Goal: Task Accomplishment & Management: Complete application form

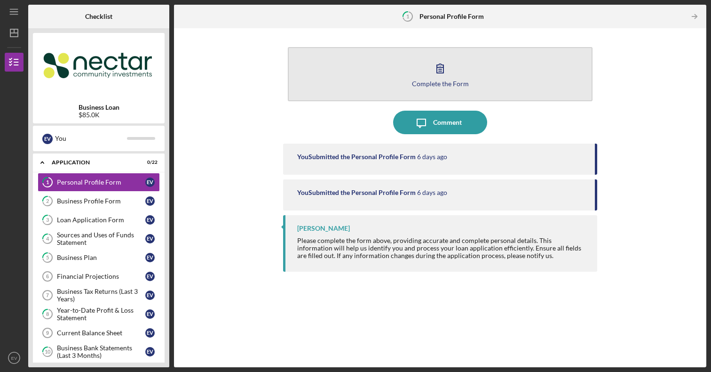
click at [499, 74] on button "Complete the Form Form" at bounding box center [440, 74] width 304 height 54
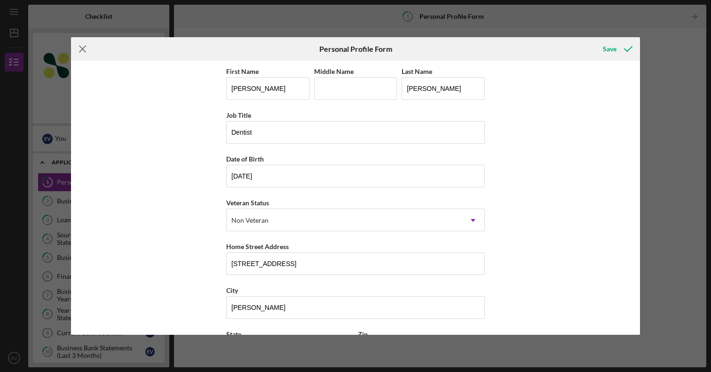
click at [74, 45] on icon "Icon/Menu Close" at bounding box center [83, 49] width 24 height 24
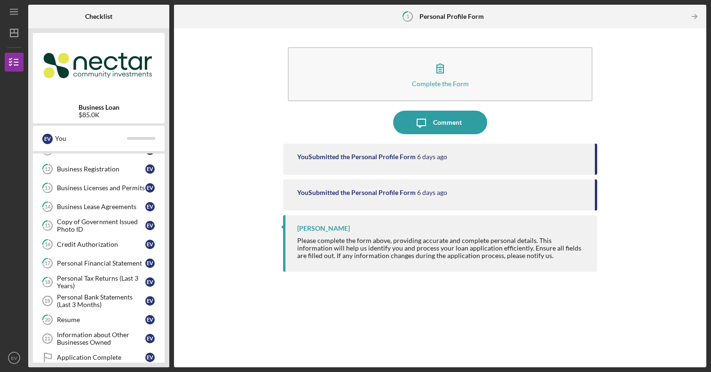
scroll to position [245, 0]
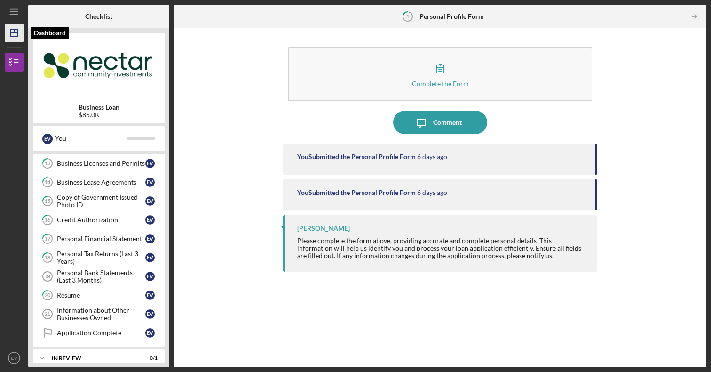
click at [15, 39] on icon "Icon/Dashboard" at bounding box center [14, 33] width 24 height 24
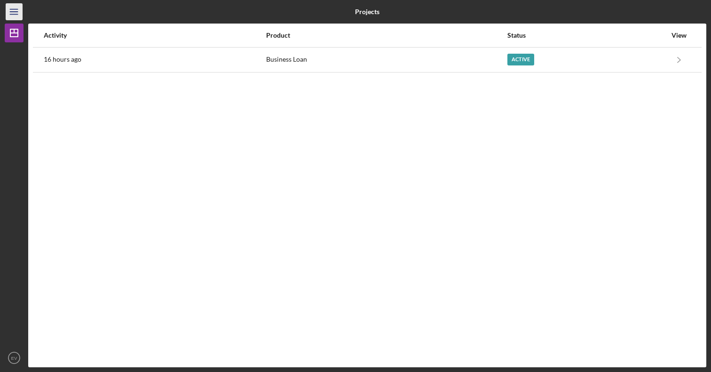
click at [14, 17] on icon "Icon/Menu" at bounding box center [14, 11] width 21 height 21
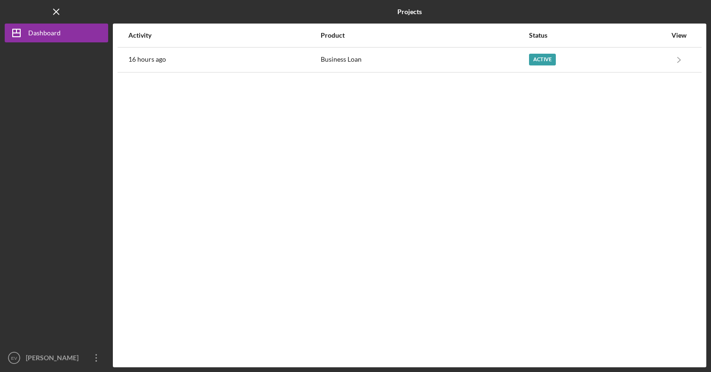
click at [131, 38] on div "Activity" at bounding box center [223, 36] width 191 height 8
click at [59, 349] on div "[PERSON_NAME]" at bounding box center [54, 358] width 61 height 21
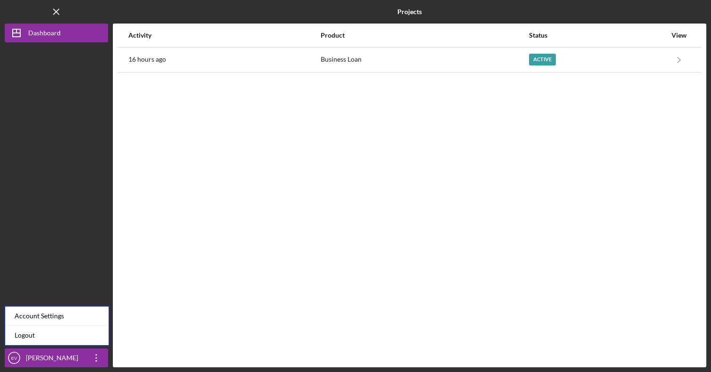
click at [54, 316] on div "Account Settings" at bounding box center [56, 315] width 103 height 19
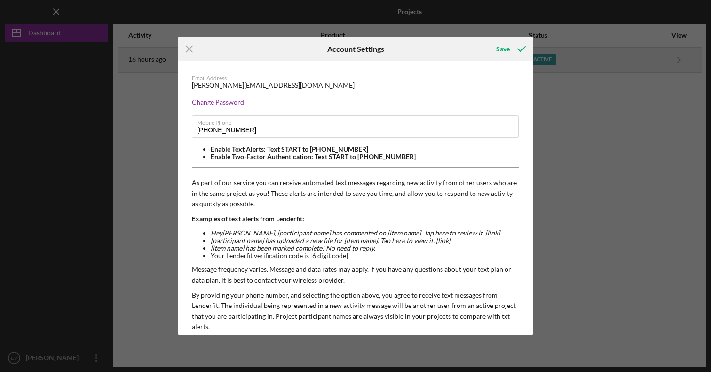
click at [187, 48] on icon "Icon/Menu Close" at bounding box center [190, 49] width 24 height 24
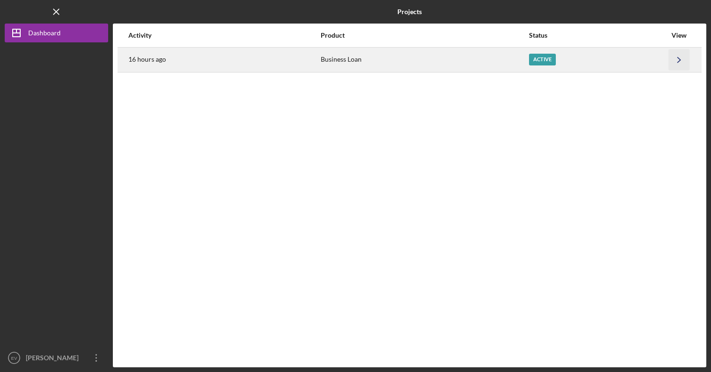
click at [673, 59] on icon "Icon/Navigate" at bounding box center [679, 59] width 21 height 21
